Goal: Find specific page/section: Find specific page/section

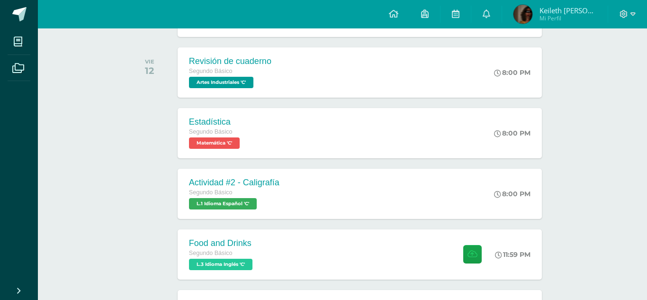
scroll to position [265, 0]
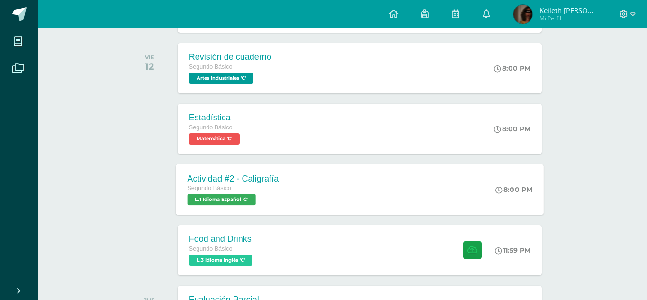
click at [308, 191] on div "Actividad #2 - Caligrafía Segundo Básico L.1 Idioma Español 'C' 8:00 PM Activid…" at bounding box center [360, 189] width 368 height 51
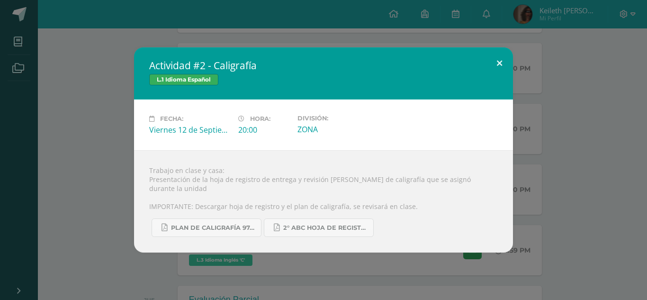
click at [499, 67] on button at bounding box center [499, 63] width 27 height 32
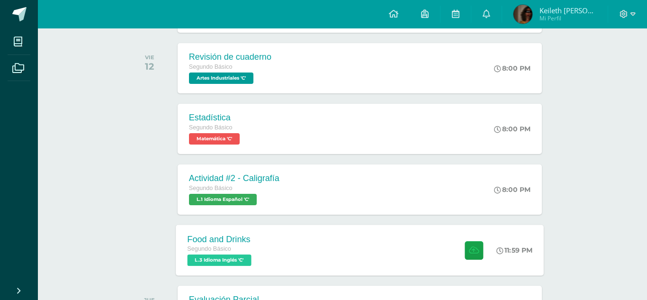
click at [416, 263] on div "Food and Drinks Segundo Básico L.3 Idioma Inglés 'C' 11:59 PM Food and Drinks L…" at bounding box center [360, 250] width 368 height 51
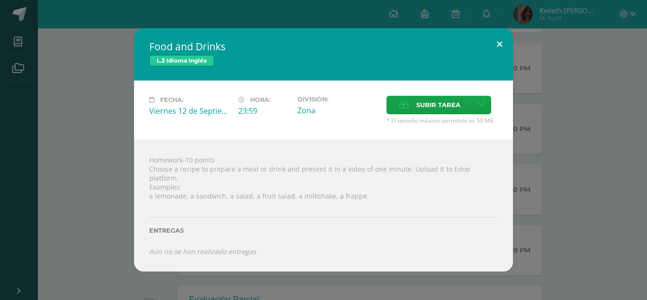
click at [500, 45] on button at bounding box center [499, 44] width 27 height 32
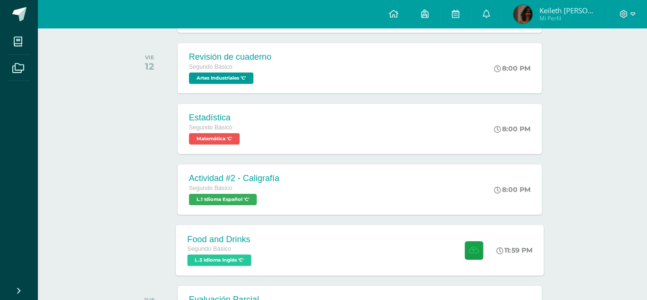
click at [427, 244] on div "Food and Drinks Segundo Básico L.3 Idioma Inglés 'C' 11:59 PM Food and Drinks L…" at bounding box center [360, 250] width 368 height 51
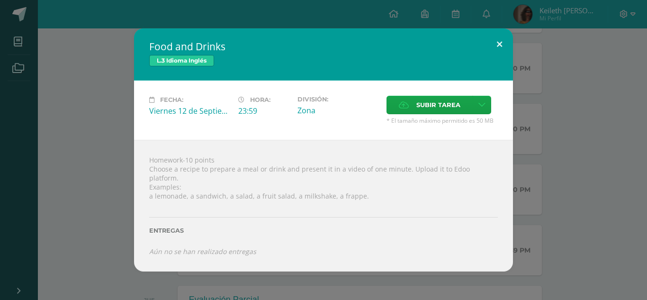
click at [500, 50] on button at bounding box center [499, 44] width 27 height 32
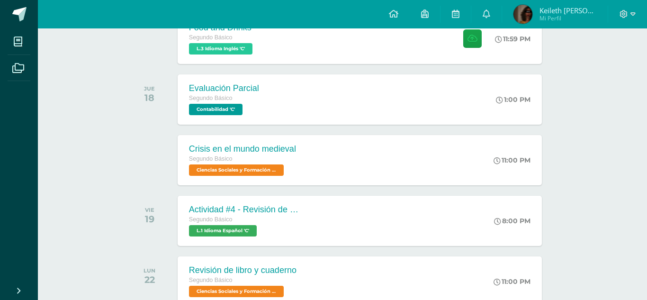
scroll to position [493, 0]
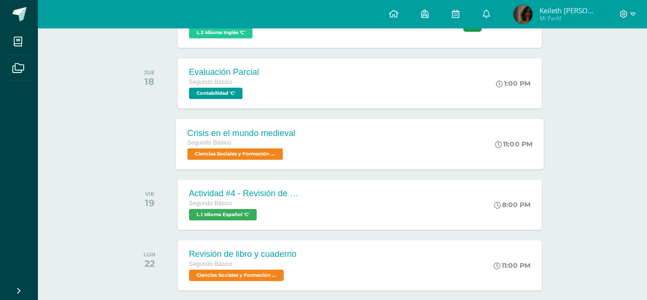
click at [494, 133] on div "11:00 PM" at bounding box center [518, 143] width 51 height 51
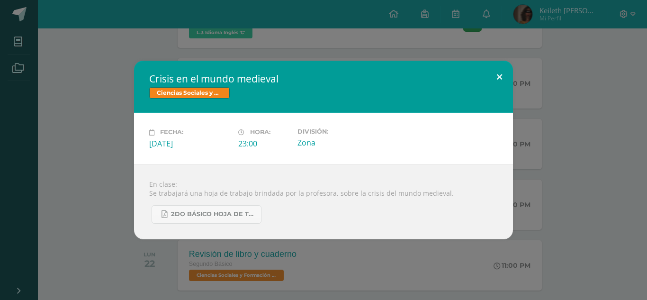
click at [499, 80] on button at bounding box center [499, 77] width 27 height 32
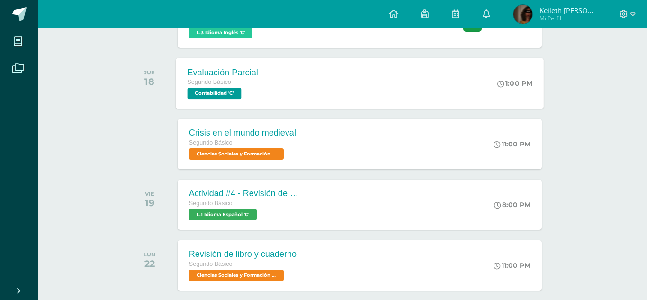
click at [437, 68] on div "Evaluación Parcial Segundo Básico Contabilidad 'C' 1:00 PM Evaluación Parcial C…" at bounding box center [360, 83] width 368 height 51
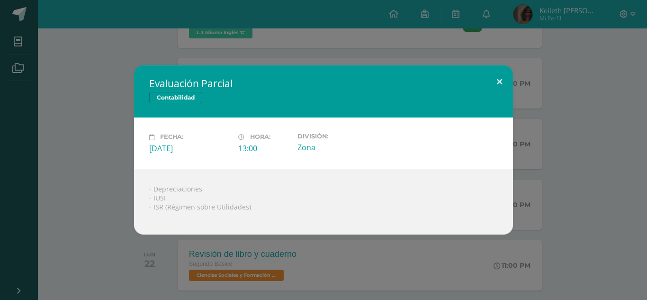
click at [496, 79] on button at bounding box center [499, 81] width 27 height 32
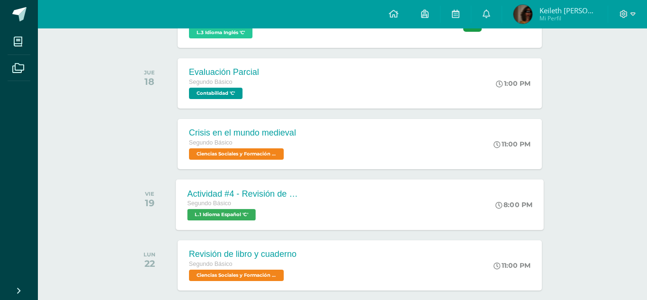
click at [396, 188] on div "Actividad #4 - Revisión de Libro Segundo Básico L.1 Idioma Español 'C' 8:00 PM …" at bounding box center [360, 204] width 368 height 51
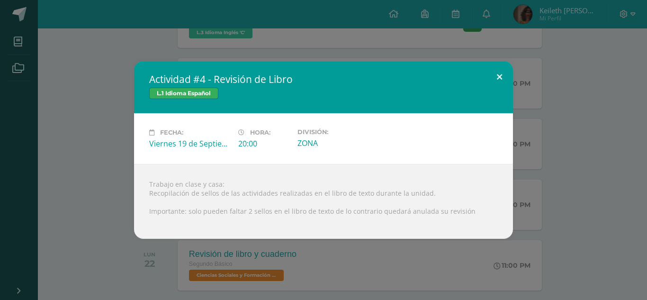
click at [498, 74] on button at bounding box center [499, 77] width 27 height 32
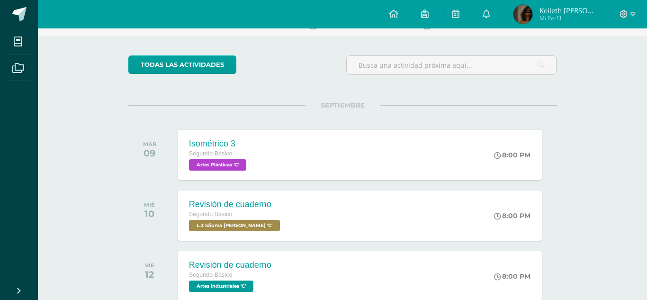
scroll to position [38, 0]
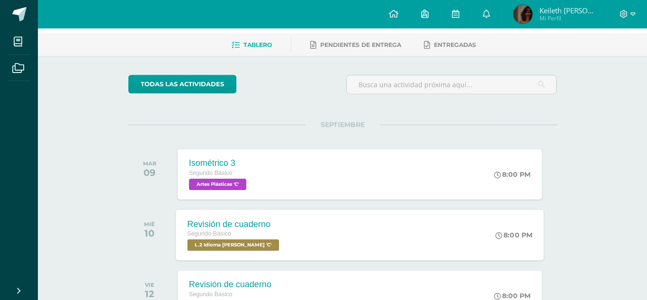
click at [261, 229] on div "Segundo Básico" at bounding box center [234, 234] width 94 height 10
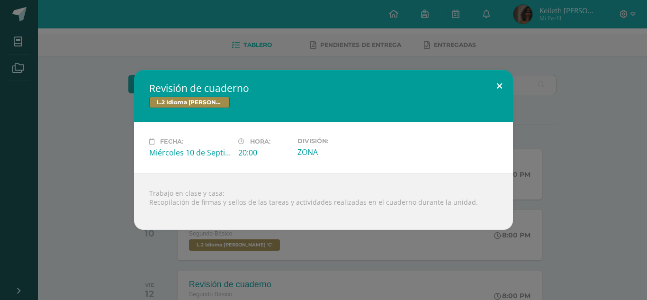
click at [499, 86] on button at bounding box center [499, 86] width 27 height 32
